Goal: Task Accomplishment & Management: Manage account settings

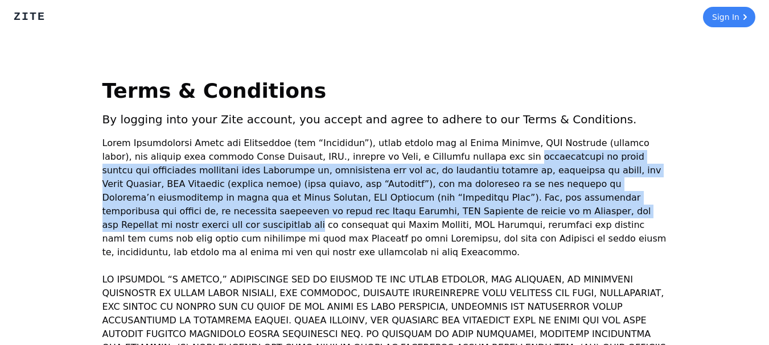
drag, startPoint x: 416, startPoint y: 152, endPoint x: 311, endPoint y: 221, distance: 126.1
click at [311, 221] on p at bounding box center [384, 198] width 564 height 123
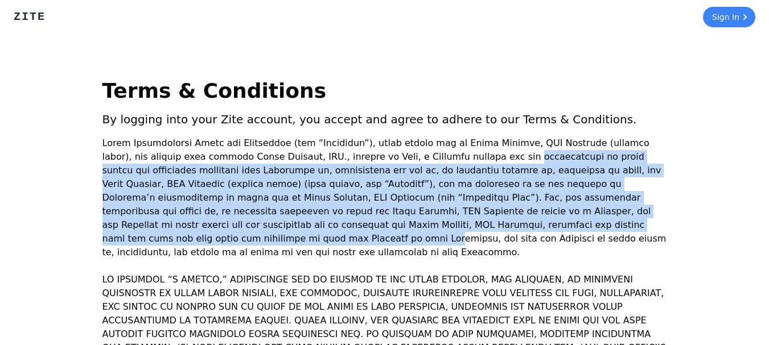
drag, startPoint x: 311, startPoint y: 221, endPoint x: 432, endPoint y: 233, distance: 121.7
drag, startPoint x: 432, startPoint y: 233, endPoint x: 315, endPoint y: 202, distance: 121.7
click at [315, 202] on p at bounding box center [384, 198] width 564 height 123
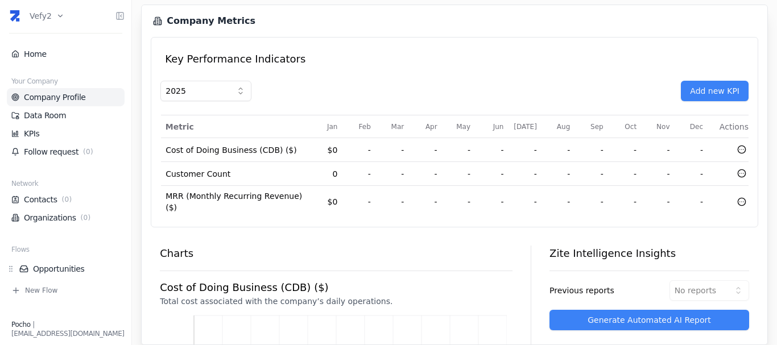
click at [71, 103] on li "Company Profile" at bounding box center [66, 97] width 118 height 18
click at [59, 117] on link "Data Room" at bounding box center [65, 115] width 109 height 11
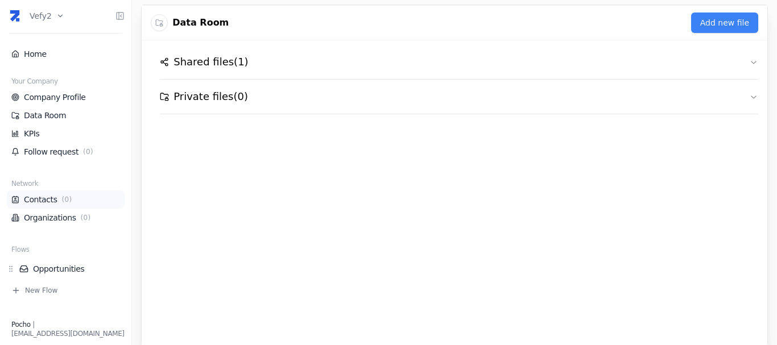
click at [34, 199] on link "Contacts ( 0 )" at bounding box center [65, 199] width 109 height 11
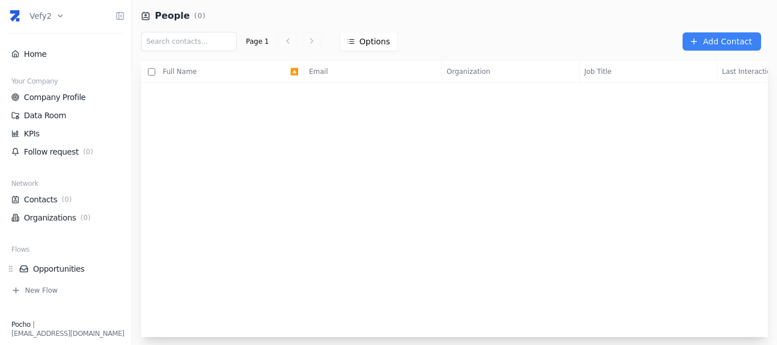
click at [723, 32] on div "Page 1 Options Add Contact" at bounding box center [454, 42] width 627 height 38
click at [719, 39] on span "Add Contact" at bounding box center [727, 41] width 49 height 11
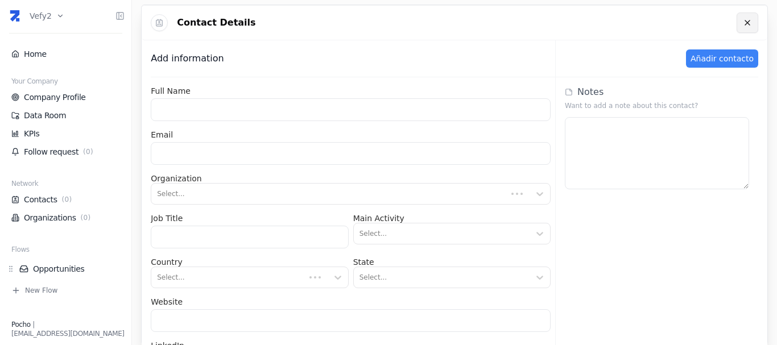
click at [756, 24] on link at bounding box center [748, 23] width 22 height 20
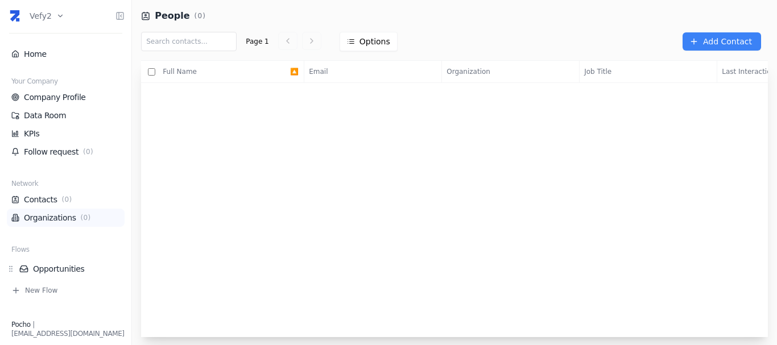
click at [53, 224] on li "Organizations ( 0 )" at bounding box center [66, 218] width 118 height 18
click at [59, 63] on li "Home" at bounding box center [66, 54] width 118 height 18
click at [51, 56] on link "Home" at bounding box center [65, 53] width 109 height 11
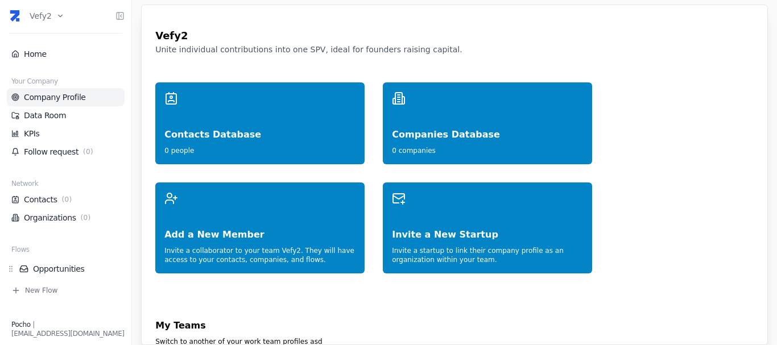
click at [55, 97] on link "Company Profile" at bounding box center [65, 97] width 109 height 11
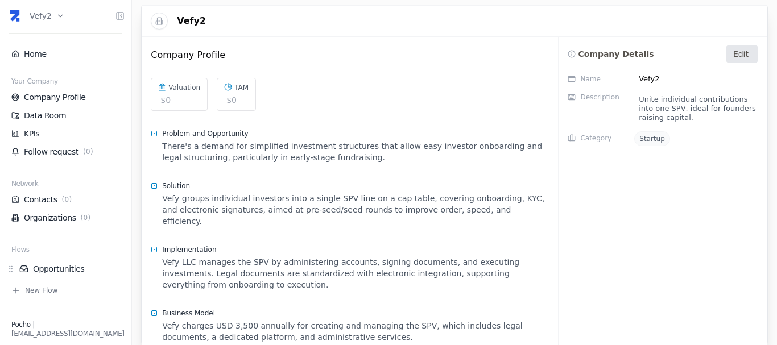
click at [750, 46] on link "Edit" at bounding box center [742, 54] width 32 height 18
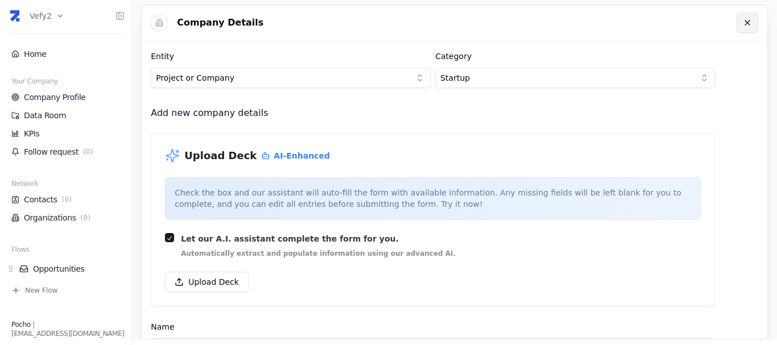
click at [745, 23] on link at bounding box center [748, 23] width 22 height 20
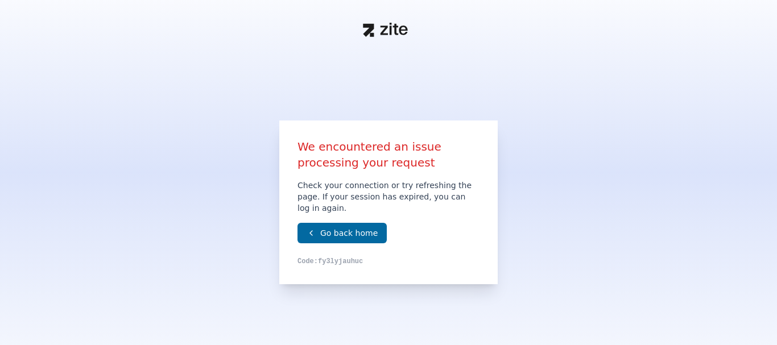
click at [339, 164] on h1 "We encountered an issue processing your request" at bounding box center [389, 155] width 182 height 32
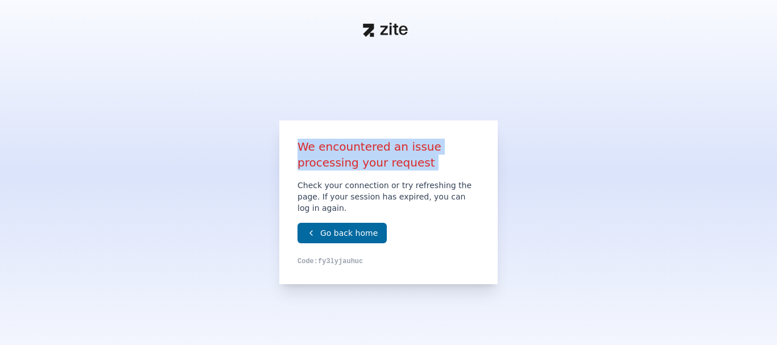
click at [339, 164] on h1 "We encountered an issue processing your request" at bounding box center [389, 155] width 182 height 32
click at [331, 176] on div at bounding box center [331, 176] width 0 height 0
click at [339, 171] on h1 "We encountered an issue processing your request" at bounding box center [389, 155] width 182 height 32
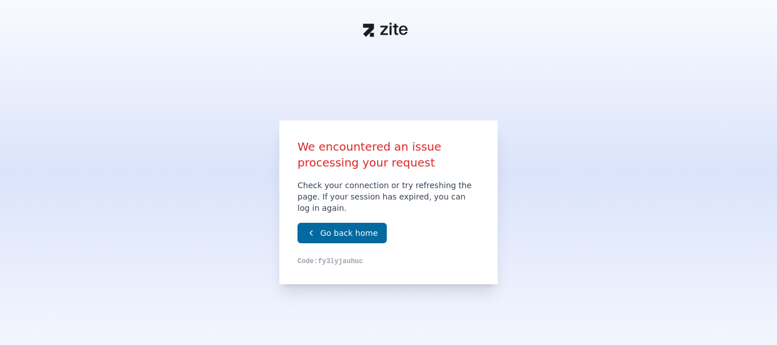
click at [333, 201] on p "Check your connection or try refreshing the page. If your session has expired, …" at bounding box center [389, 197] width 182 height 34
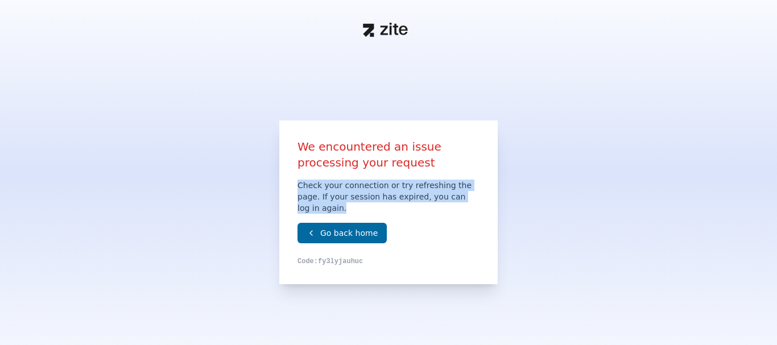
click at [333, 201] on p "Check your connection or try refreshing the page. If your session has expired, …" at bounding box center [389, 197] width 182 height 34
click at [326, 208] on div at bounding box center [326, 208] width 0 height 0
click at [336, 204] on p "Check your connection or try refreshing the page. If your session has expired, …" at bounding box center [389, 197] width 182 height 34
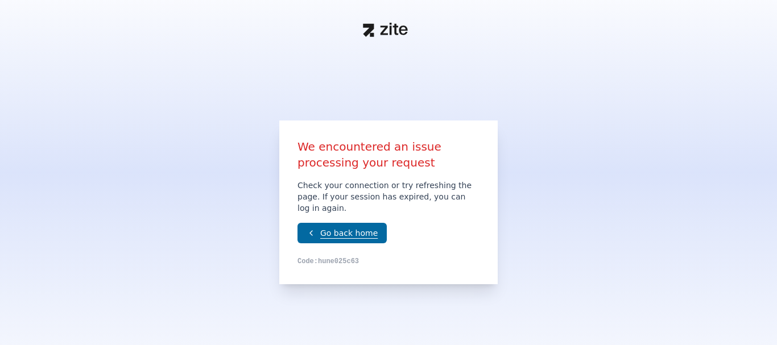
click at [328, 232] on link "Go back home" at bounding box center [342, 233] width 89 height 20
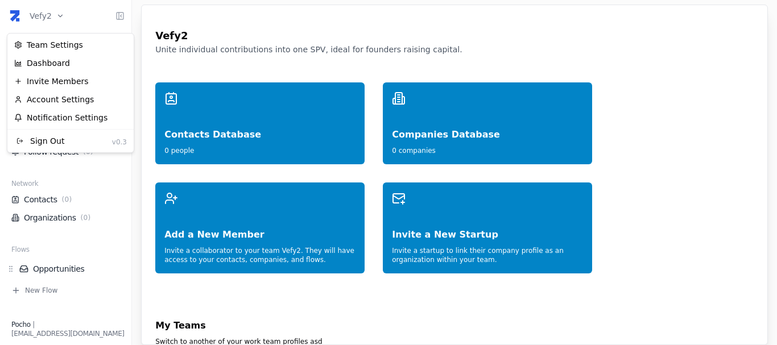
click at [36, 16] on html "Vefy2 Home Your Company Company Profile Data Room KPIs Follow request ( 0 ) Net…" at bounding box center [388, 172] width 777 height 345
click at [52, 64] on div "Dashboard" at bounding box center [71, 63] width 122 height 18
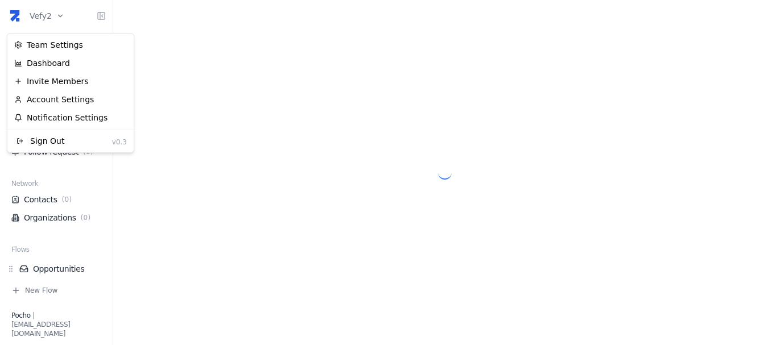
click at [44, 14] on html "Vefy2 Home Your Company Company Profile Data Room KPIs Follow request ( 0 ) Net…" at bounding box center [388, 172] width 777 height 345
click at [57, 78] on div "Invite Members" at bounding box center [71, 81] width 122 height 18
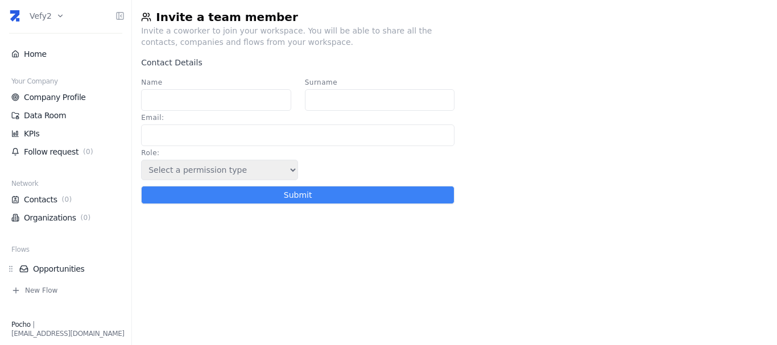
click at [192, 43] on div "Invite a coworker to join your workspace. You will be able to share all the con…" at bounding box center [296, 36] width 310 height 23
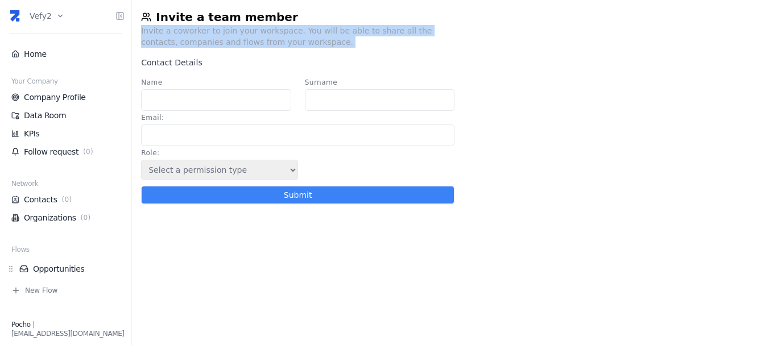
click at [192, 43] on div "Invite a coworker to join your workspace. You will be able to share all the con…" at bounding box center [296, 36] width 310 height 23
click at [185, 48] on div at bounding box center [185, 48] width 0 height 0
click at [284, 42] on div "Invite a coworker to join your workspace. You will be able to share all the con…" at bounding box center [296, 36] width 310 height 23
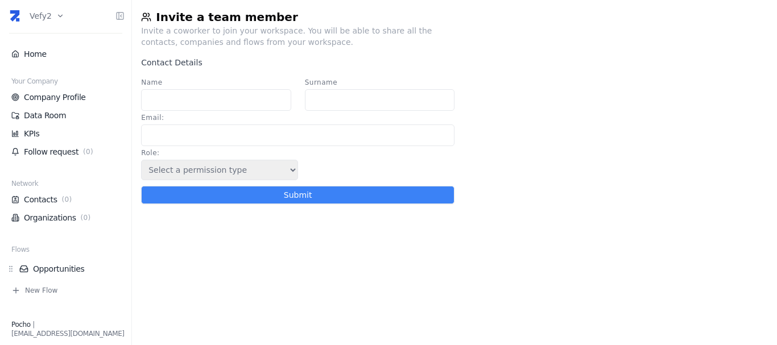
click at [36, 17] on html "Vefy2 Home Your Company Company Profile Data Room KPIs Follow request ( 0 ) Net…" at bounding box center [388, 172] width 777 height 345
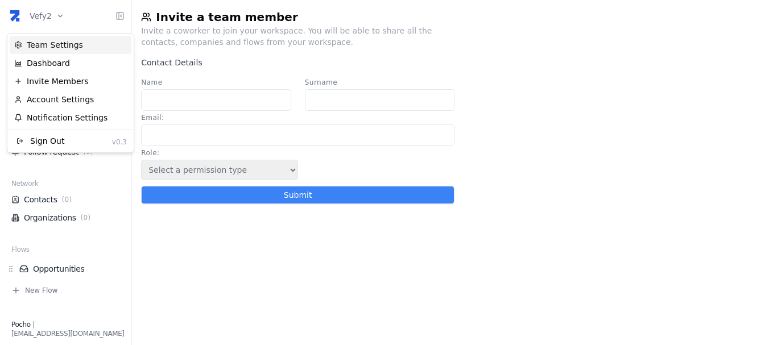
click at [86, 44] on div "Team Settings" at bounding box center [71, 45] width 122 height 18
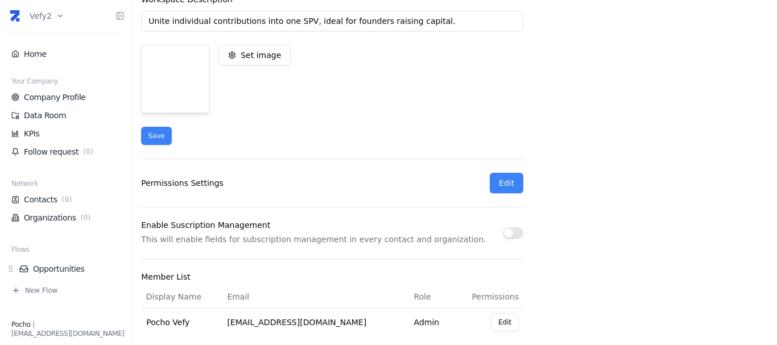
scroll to position [162, 0]
click at [518, 192] on link "Edit" at bounding box center [507, 184] width 34 height 20
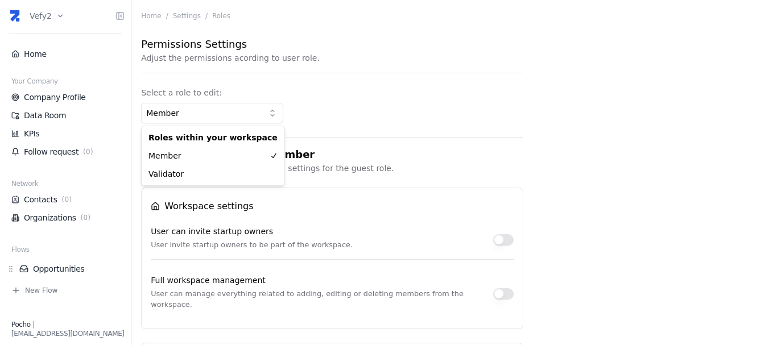
click at [276, 121] on html "Vefy2 Home Your Company Company Profile Data Room KPIs Follow request ( 0 ) Net…" at bounding box center [388, 172] width 777 height 345
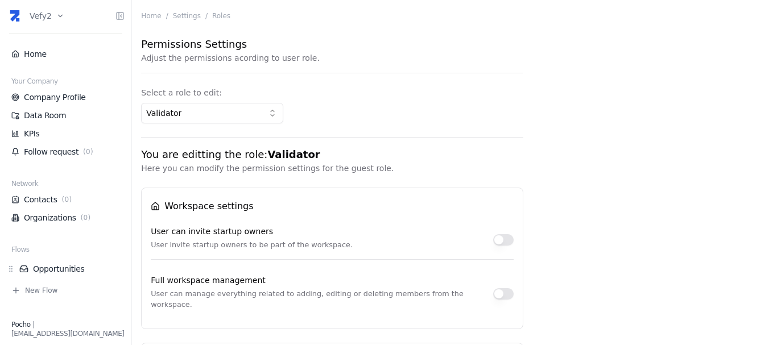
click at [236, 116] on html "Vefy2 Home Your Company Company Profile Data Room KPIs Follow request ( 0 ) Net…" at bounding box center [388, 172] width 777 height 345
click at [258, 108] on html "Vefy2 Home Your Company Company Profile Data Room KPIs Follow request ( 0 ) Net…" at bounding box center [388, 172] width 777 height 345
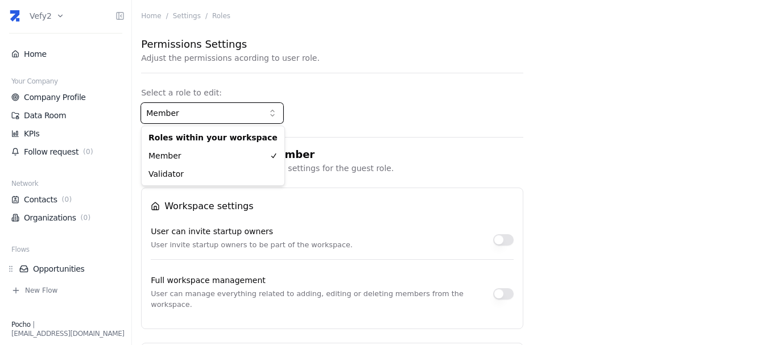
click at [234, 100] on html "Vefy2 Home Your Company Company Profile Data Room KPIs Follow request ( 0 ) Net…" at bounding box center [388, 172] width 777 height 345
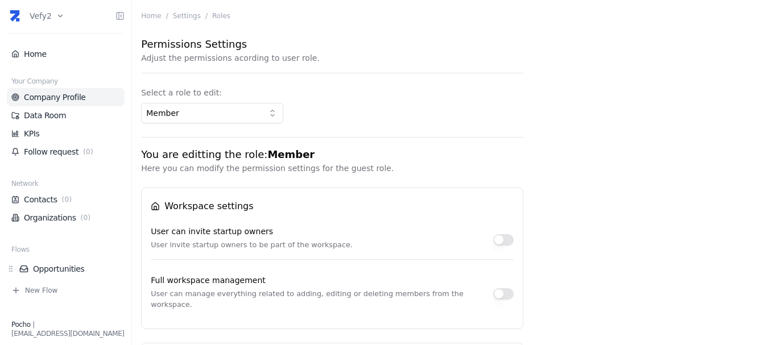
click at [58, 102] on link "Company Profile" at bounding box center [65, 97] width 109 height 11
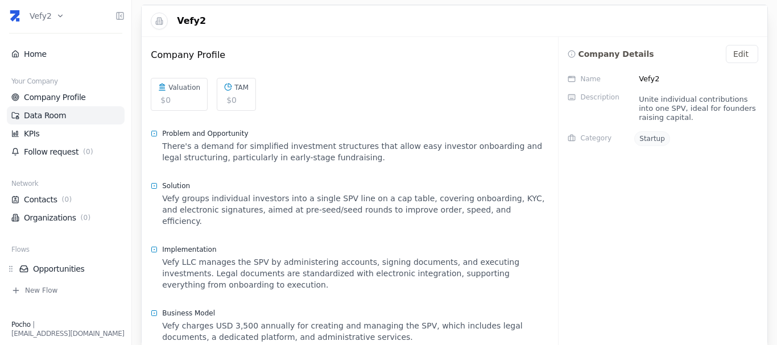
click at [50, 115] on link "Data Room" at bounding box center [65, 115] width 109 height 11
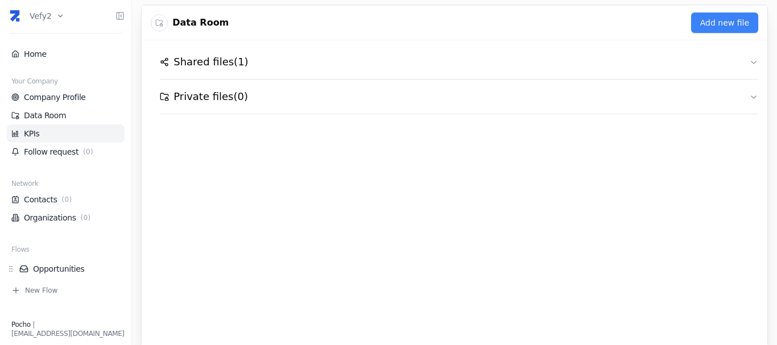
click at [46, 133] on link "KPIs" at bounding box center [65, 133] width 109 height 11
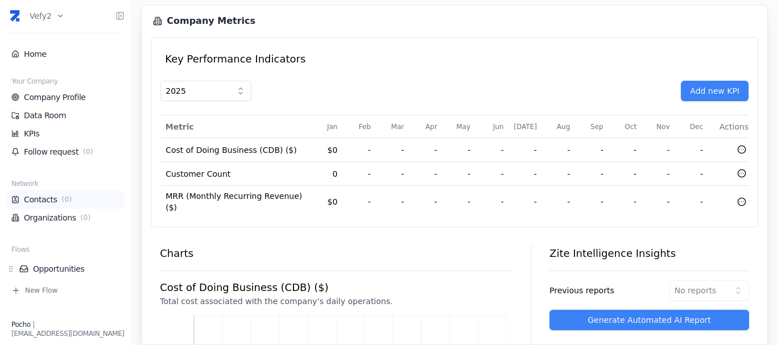
click at [47, 198] on link "Contacts ( 0 )" at bounding box center [65, 199] width 109 height 11
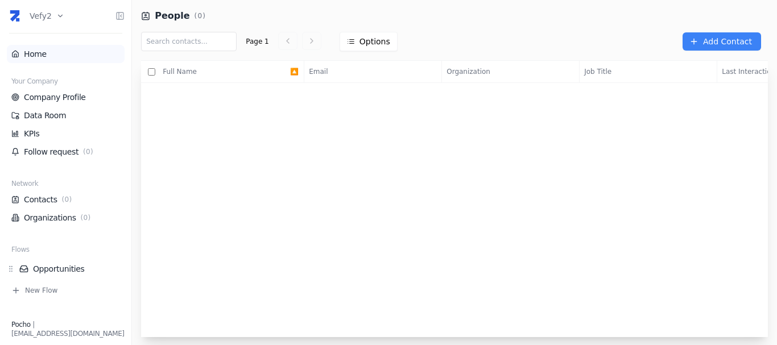
click at [46, 60] on li "Home" at bounding box center [66, 54] width 118 height 18
click at [32, 57] on link "Home" at bounding box center [65, 53] width 109 height 11
